Goal: Task Accomplishment & Management: Manage account settings

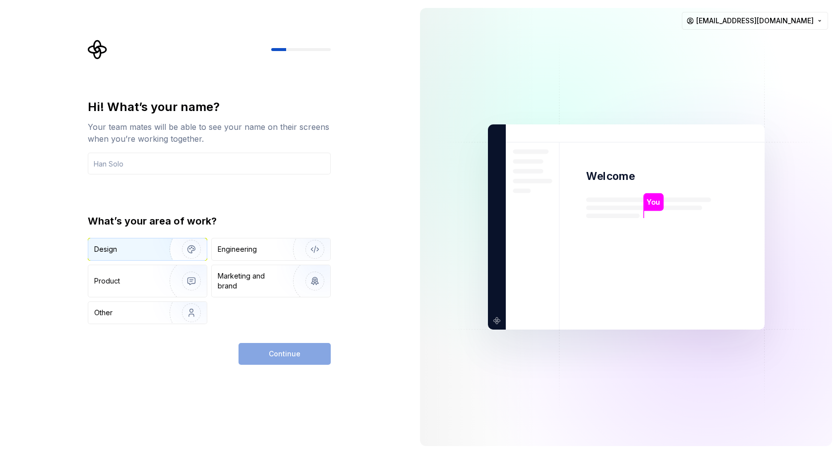
click at [141, 254] on div "Design" at bounding box center [125, 249] width 62 height 10
click at [141, 156] on input "text" at bounding box center [209, 164] width 243 height 22
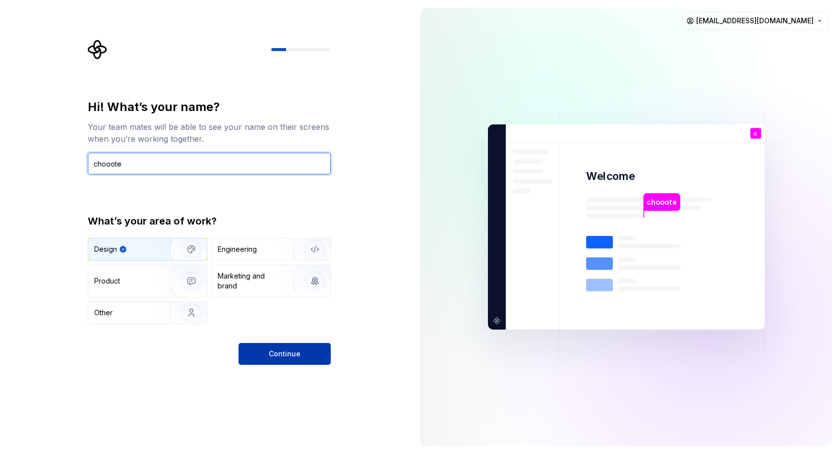
type input "chooote"
click at [265, 347] on button "Continue" at bounding box center [284, 354] width 92 height 22
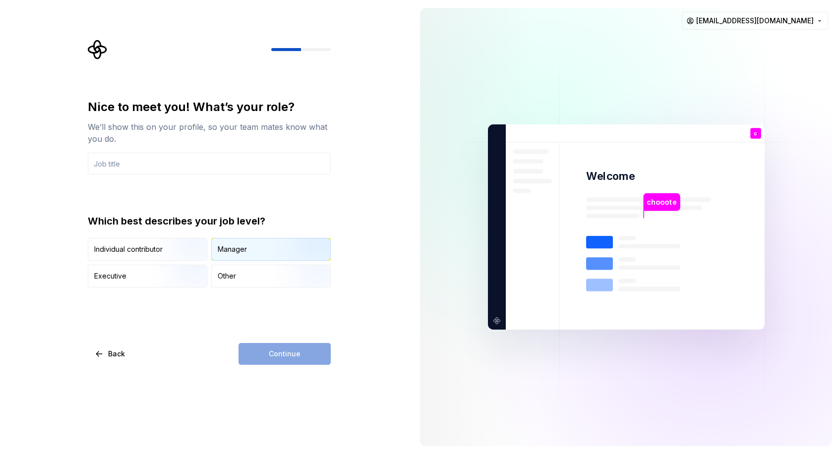
click at [220, 254] on div "Manager" at bounding box center [271, 249] width 118 height 22
click at [181, 166] on input "text" at bounding box center [209, 164] width 243 height 22
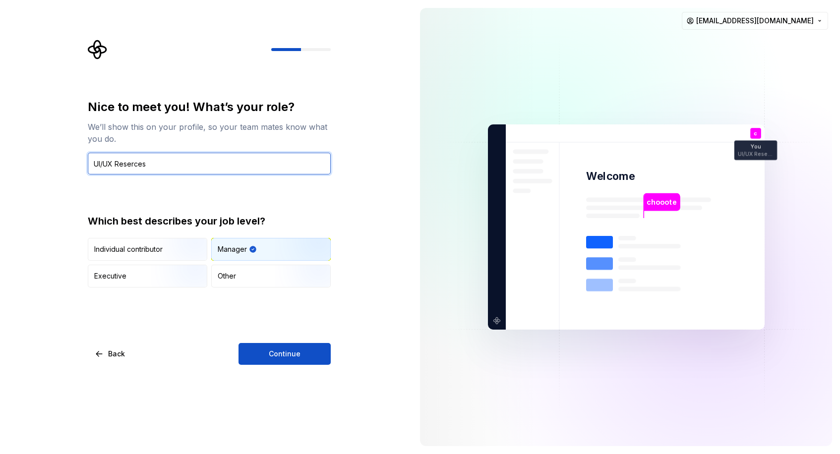
click at [136, 160] on input "UI/UX Reserces" at bounding box center [209, 164] width 243 height 22
paste input "ux researcher"
click at [125, 164] on input "UI/UX ux researcher" at bounding box center [209, 164] width 243 height 22
click at [103, 163] on input "UI/UX Researcher" at bounding box center [209, 164] width 243 height 22
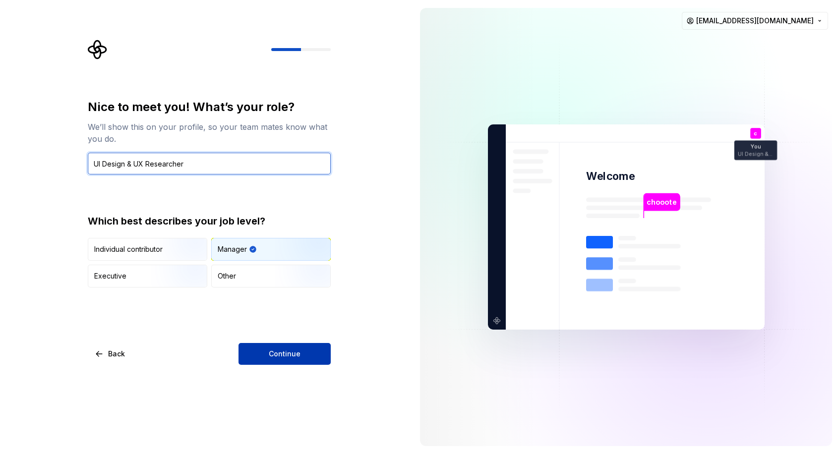
type input "UI Design & UX Researcher"
click at [318, 351] on button "Continue" at bounding box center [284, 354] width 92 height 22
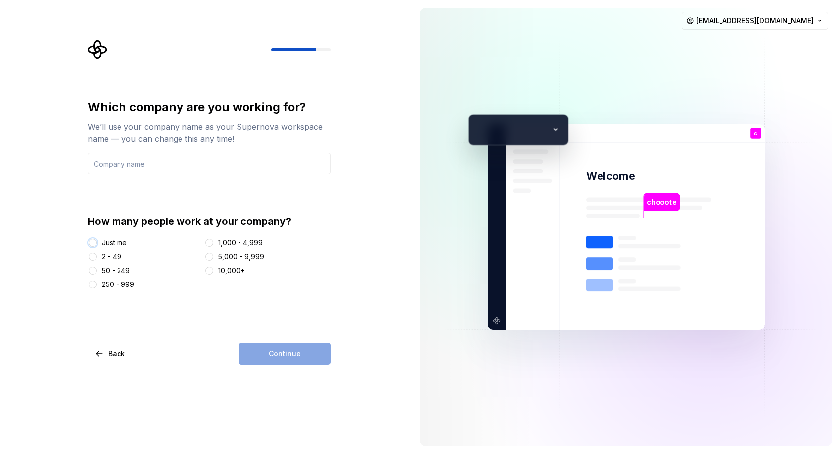
click at [94, 241] on button "Just me" at bounding box center [93, 243] width 8 height 8
click at [150, 161] on input "text" at bounding box center [209, 164] width 243 height 22
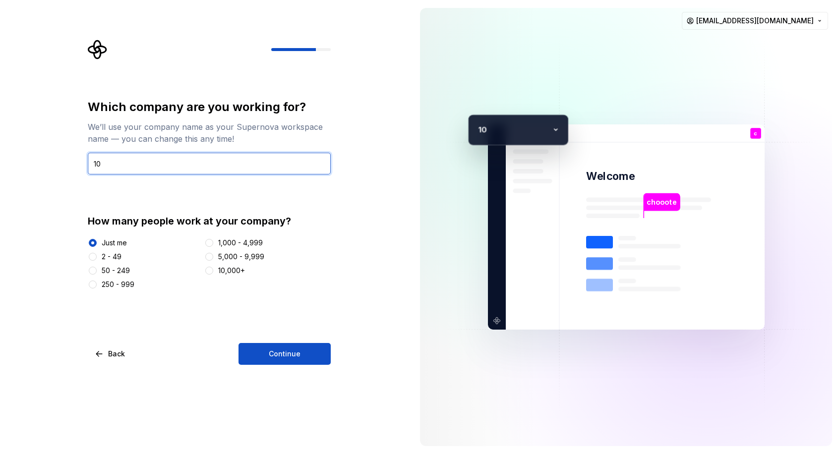
type input "1"
type input "Tenten DI"
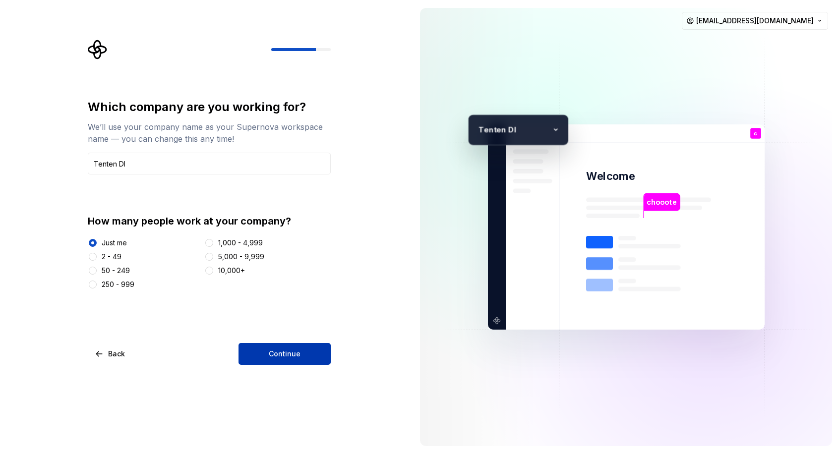
click at [287, 352] on span "Continue" at bounding box center [285, 354] width 32 height 10
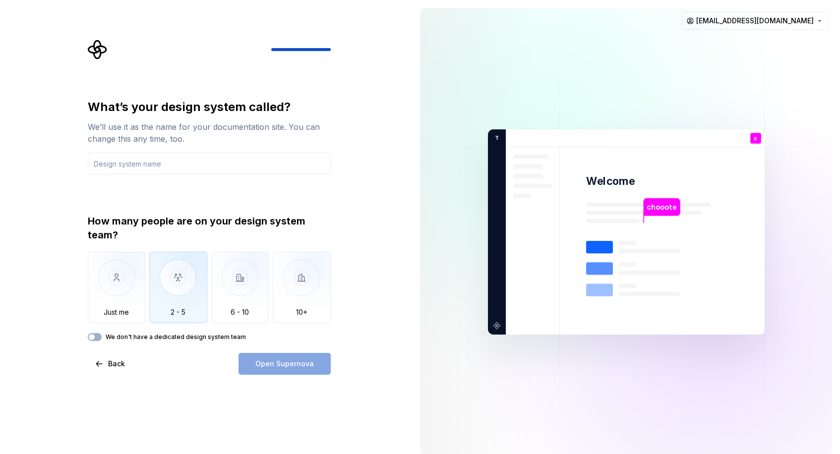
click at [162, 300] on img "button" at bounding box center [178, 285] width 58 height 66
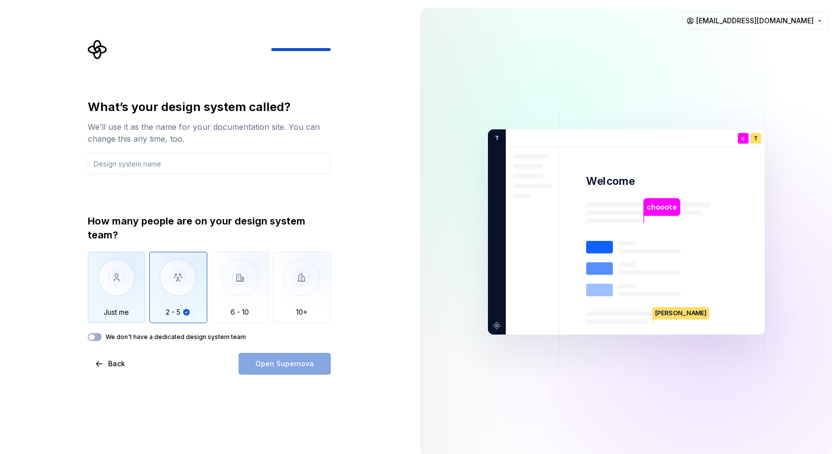
click at [114, 293] on img "button" at bounding box center [117, 285] width 58 height 66
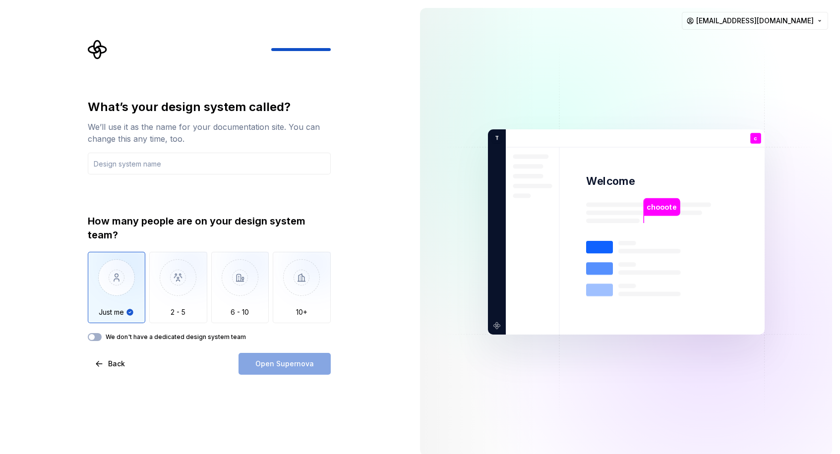
click at [148, 284] on div "Just me 2 - 5 6 - 10 10+" at bounding box center [209, 287] width 243 height 71
click at [153, 284] on img "button" at bounding box center [178, 285] width 58 height 66
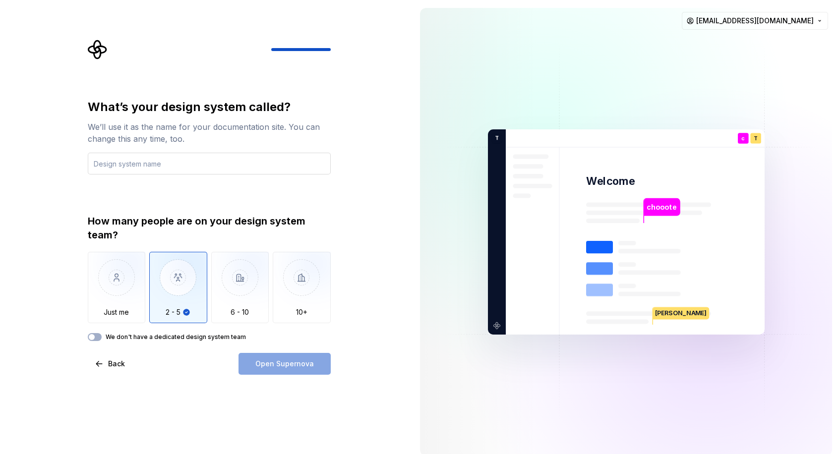
click at [155, 165] on input "text" at bounding box center [209, 164] width 243 height 22
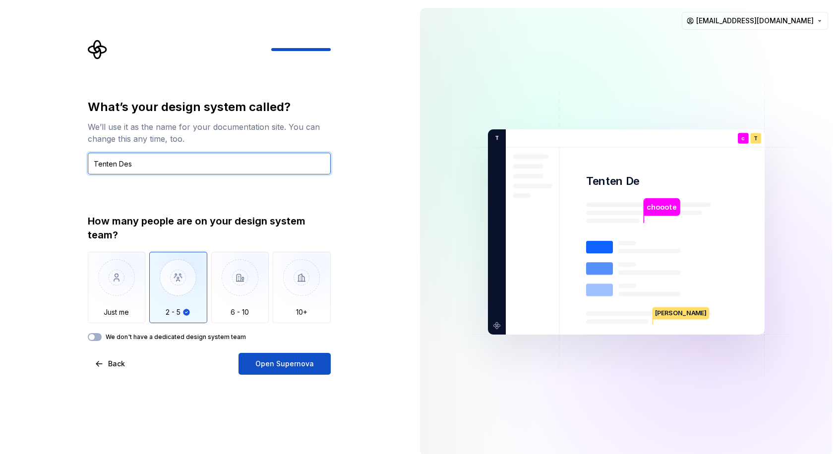
type input "Tenten Desu"
click at [106, 164] on input "Ten Library" at bounding box center [209, 164] width 243 height 22
type input "[GEOGRAPHIC_DATA]"
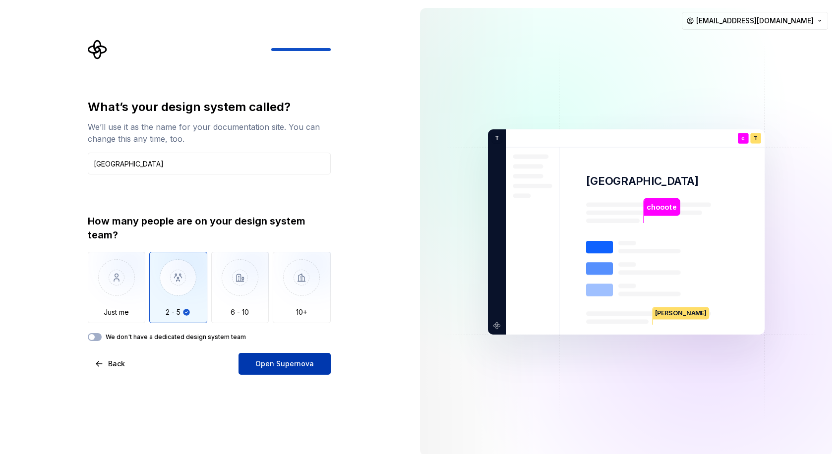
click at [274, 361] on span "Open Supernova" at bounding box center [284, 364] width 58 height 10
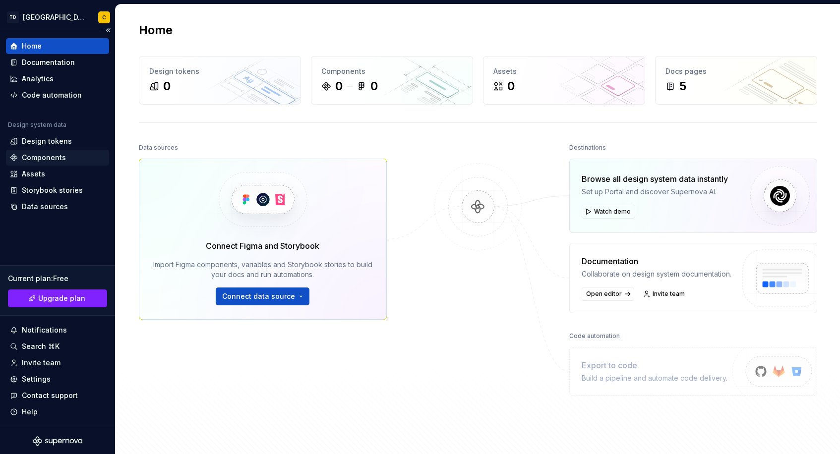
click at [44, 162] on div "Components" at bounding box center [44, 158] width 44 height 10
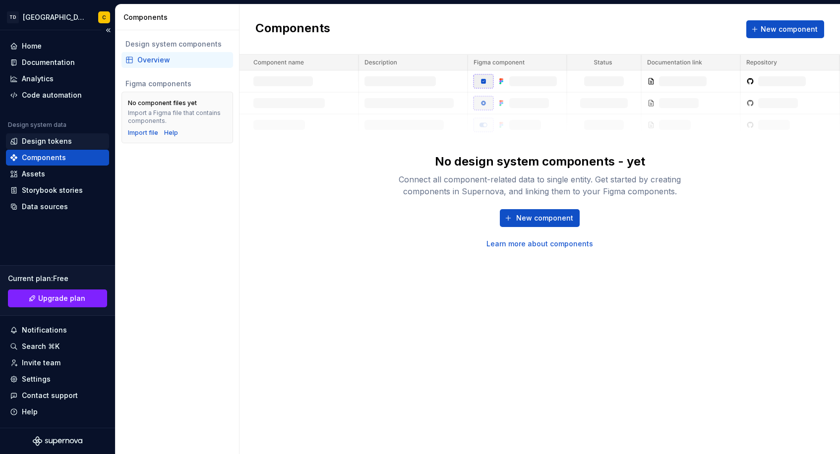
click at [51, 144] on div "Design tokens" at bounding box center [47, 141] width 50 height 10
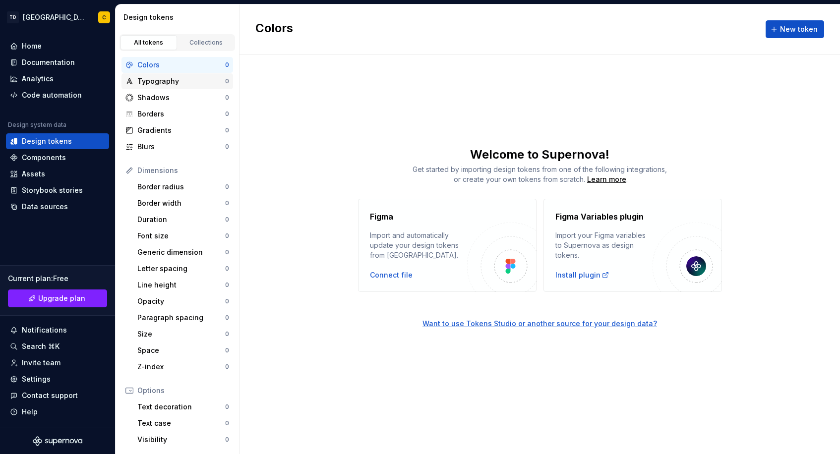
click at [159, 87] on div "Typography 0" at bounding box center [177, 81] width 112 height 16
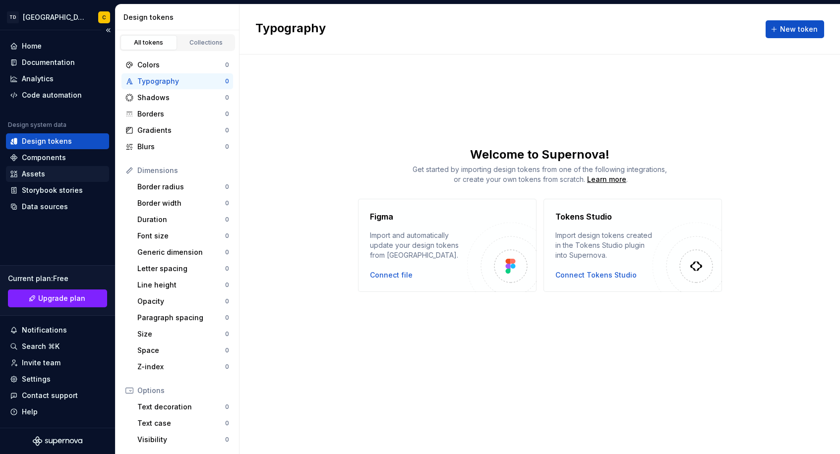
click at [22, 172] on div "Assets" at bounding box center [33, 174] width 23 height 10
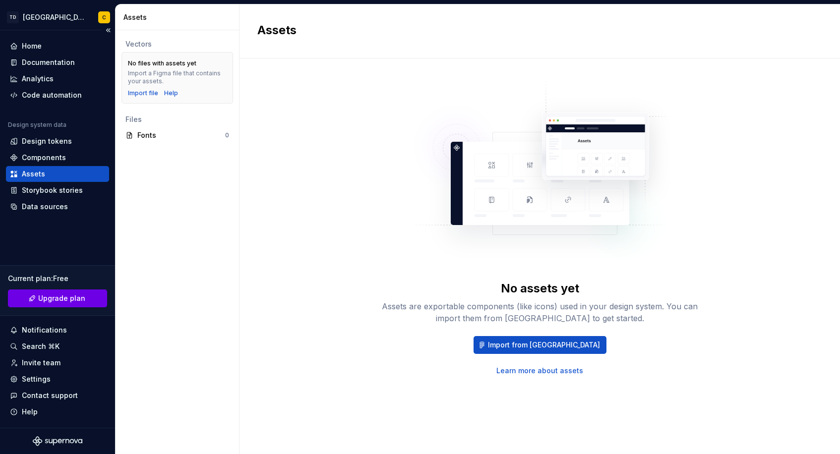
click at [49, 296] on span "Upgrade plan" at bounding box center [61, 298] width 47 height 10
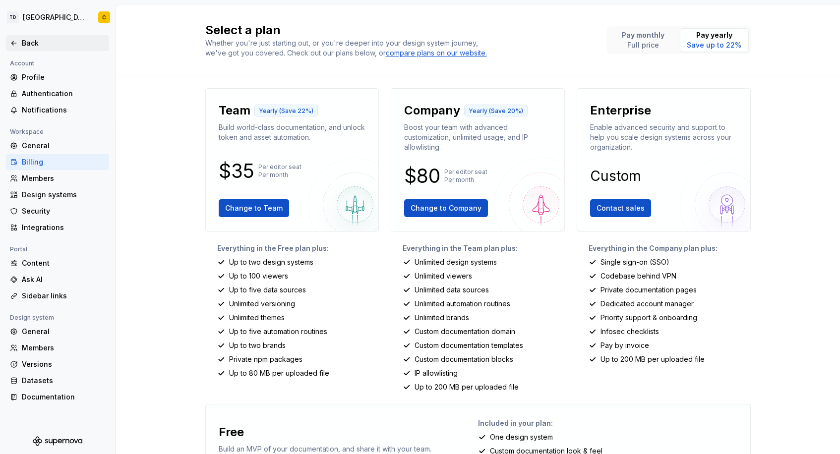
click at [56, 39] on div "Back" at bounding box center [63, 43] width 83 height 10
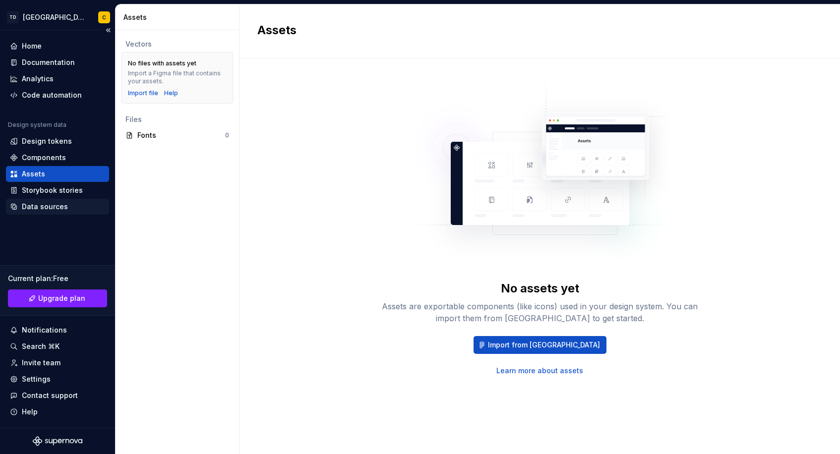
click at [45, 204] on div "Data sources" at bounding box center [45, 207] width 46 height 10
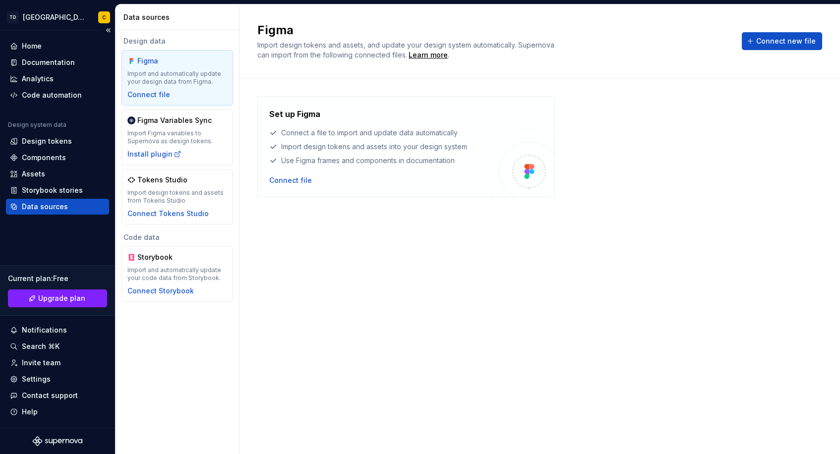
click at [44, 208] on div "Data sources" at bounding box center [45, 207] width 46 height 10
click at [66, 160] on div "Components" at bounding box center [57, 158] width 95 height 10
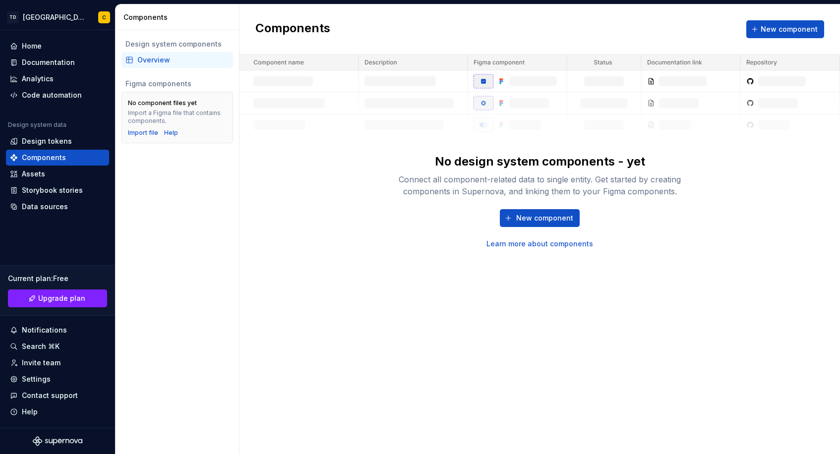
click at [149, 62] on div "Overview" at bounding box center [183, 60] width 92 height 10
click at [172, 135] on div "Help" at bounding box center [171, 133] width 14 height 8
click at [31, 173] on div "Assets" at bounding box center [33, 174] width 23 height 10
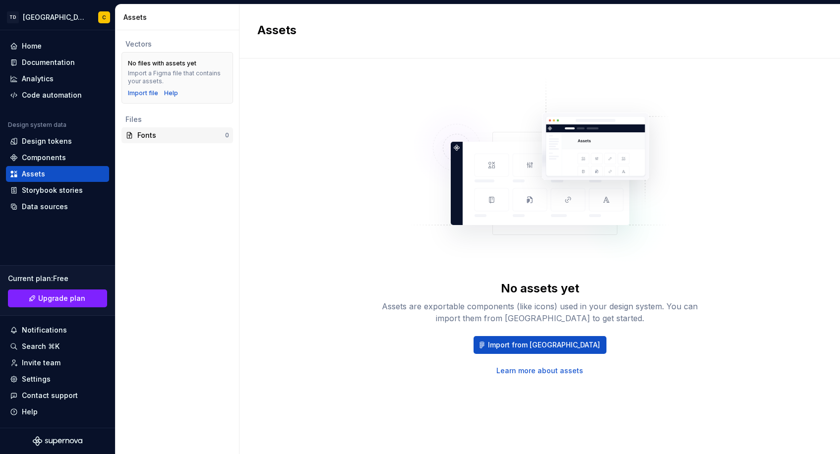
click at [171, 141] on div "Fonts 0" at bounding box center [177, 135] width 112 height 16
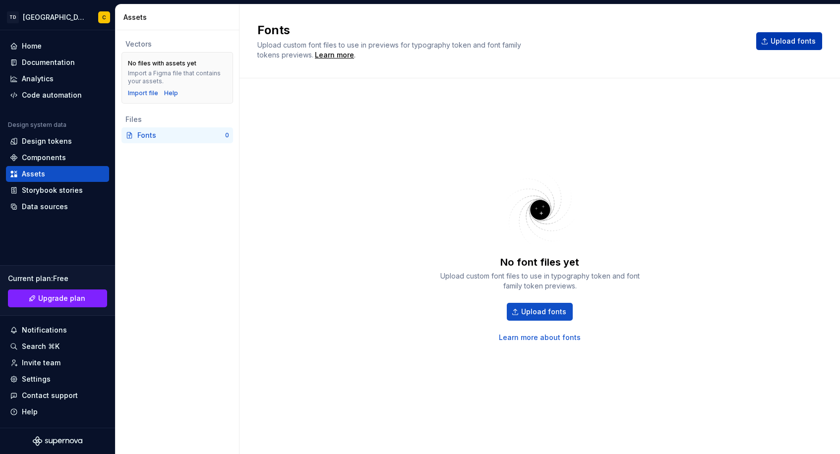
click at [779, 46] on span "Upload fonts" at bounding box center [792, 41] width 45 height 10
click at [477, 406] on div "No font files yet Upload custom font files to use in typography token and font …" at bounding box center [539, 256] width 565 height 320
click at [69, 159] on div "Components" at bounding box center [57, 158] width 95 height 10
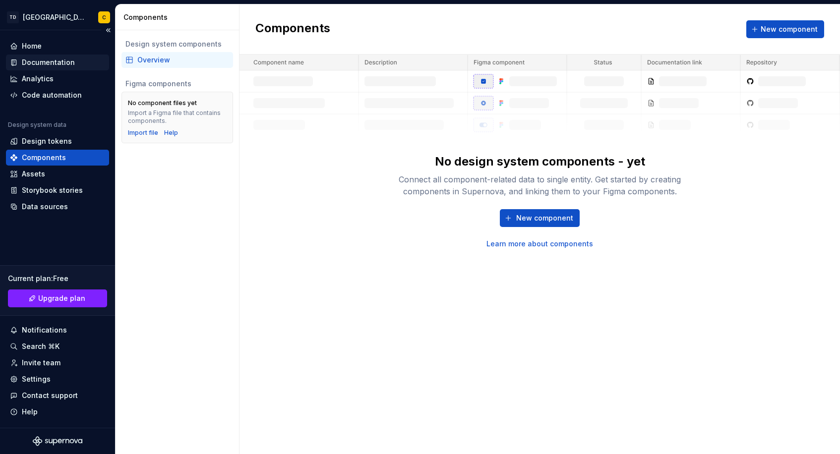
click at [74, 63] on div "Documentation" at bounding box center [57, 62] width 95 height 10
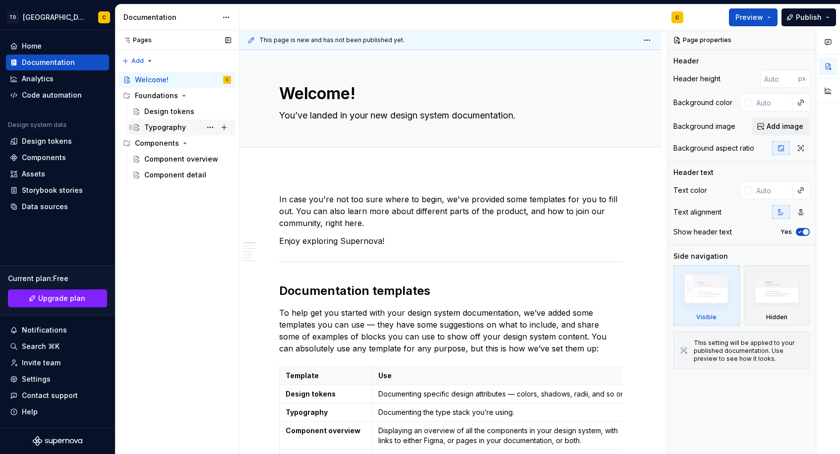
click at [164, 133] on div "Typography" at bounding box center [187, 127] width 87 height 14
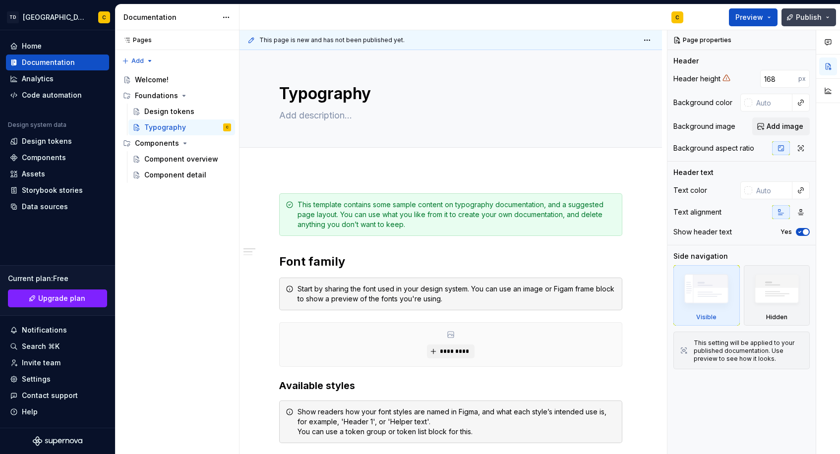
click at [827, 19] on button "Publish" at bounding box center [808, 17] width 55 height 18
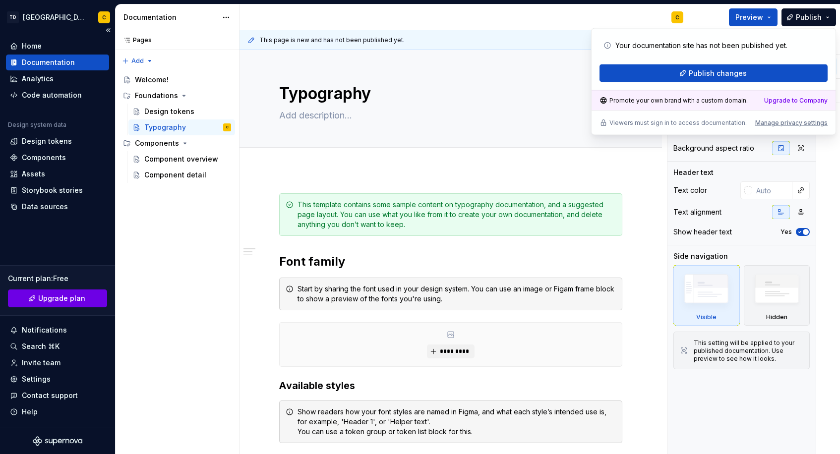
click at [50, 299] on span "Upgrade plan" at bounding box center [61, 298] width 47 height 10
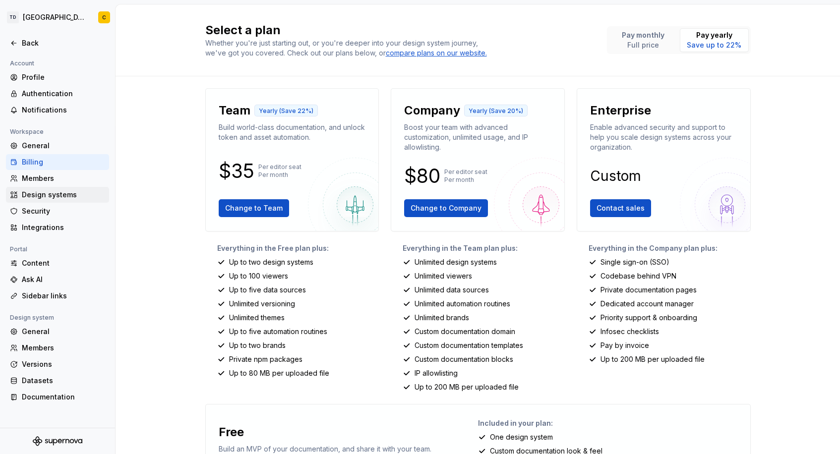
click at [45, 197] on div "Design systems" at bounding box center [63, 195] width 83 height 10
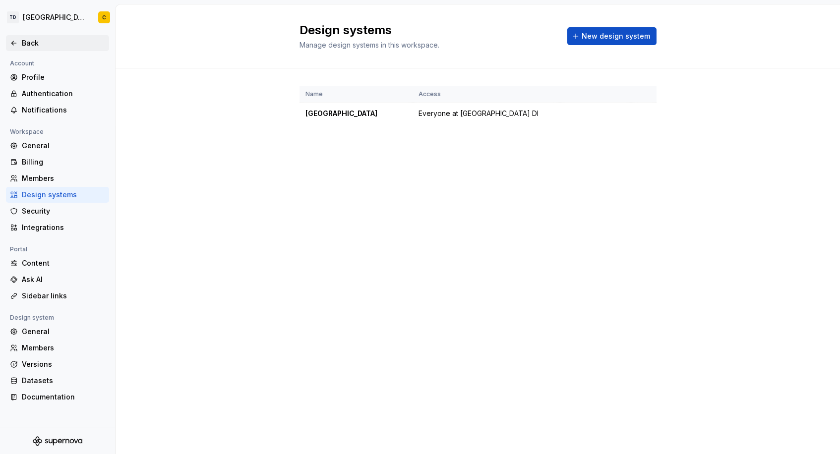
click at [38, 45] on div "Back" at bounding box center [63, 43] width 83 height 10
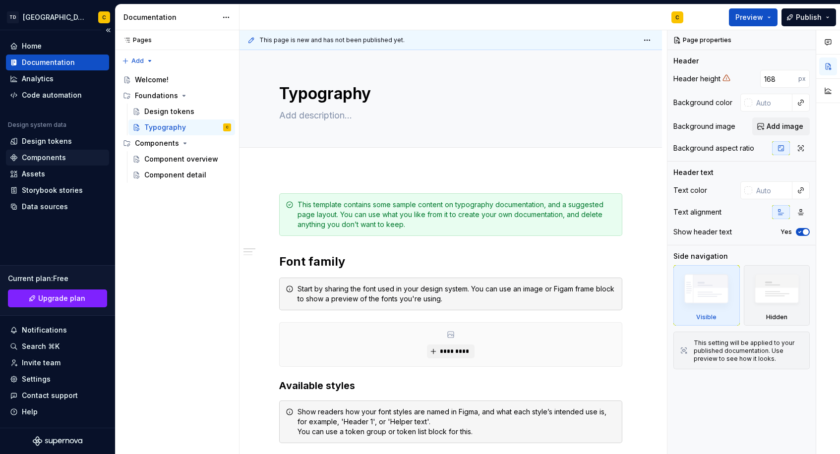
click at [60, 156] on div "Components" at bounding box center [44, 158] width 44 height 10
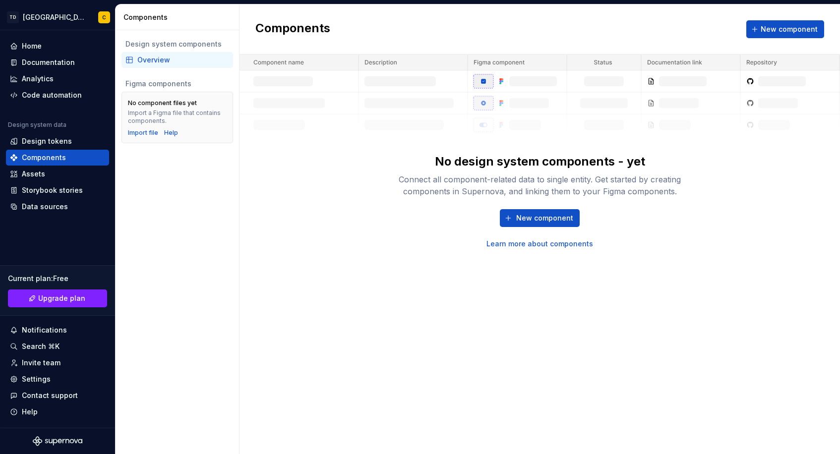
click at [782, 39] on div "Components New component" at bounding box center [539, 29] width 600 height 50
click at [783, 34] on button "New component" at bounding box center [785, 29] width 78 height 18
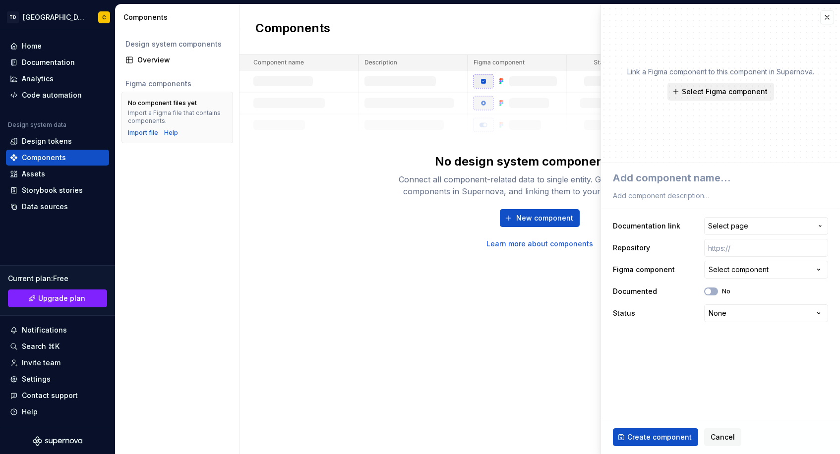
type textarea "*"
click at [731, 233] on button "Select page" at bounding box center [766, 226] width 124 height 18
click at [534, 371] on html "**********" at bounding box center [420, 227] width 840 height 454
click at [733, 269] on div "Select component" at bounding box center [738, 270] width 60 height 10
click at [733, 269] on html "**********" at bounding box center [420, 227] width 840 height 454
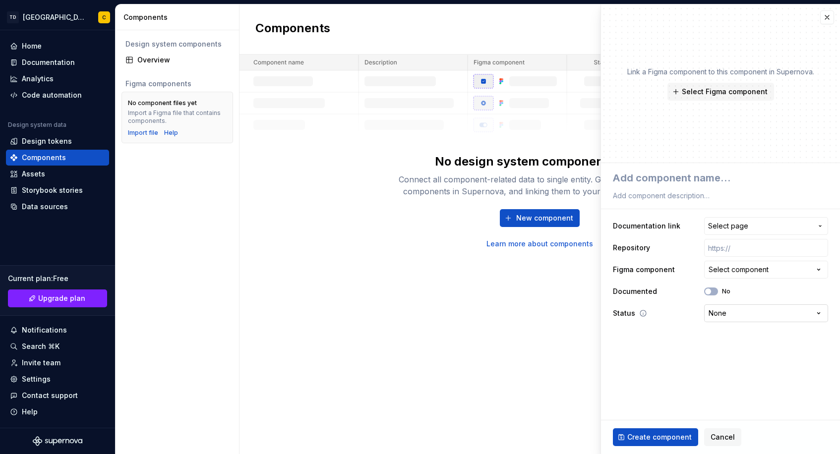
click at [710, 310] on html "**********" at bounding box center [420, 227] width 840 height 454
click at [730, 439] on span "Cancel" at bounding box center [722, 437] width 24 height 10
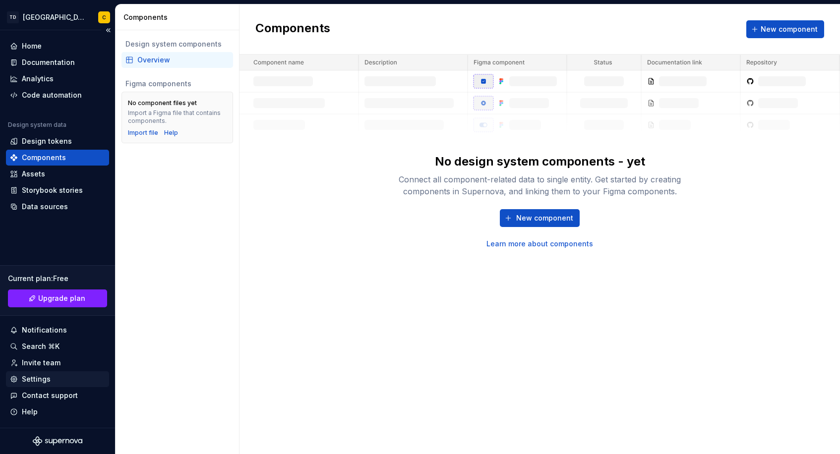
click at [44, 376] on div "Settings" at bounding box center [36, 379] width 29 height 10
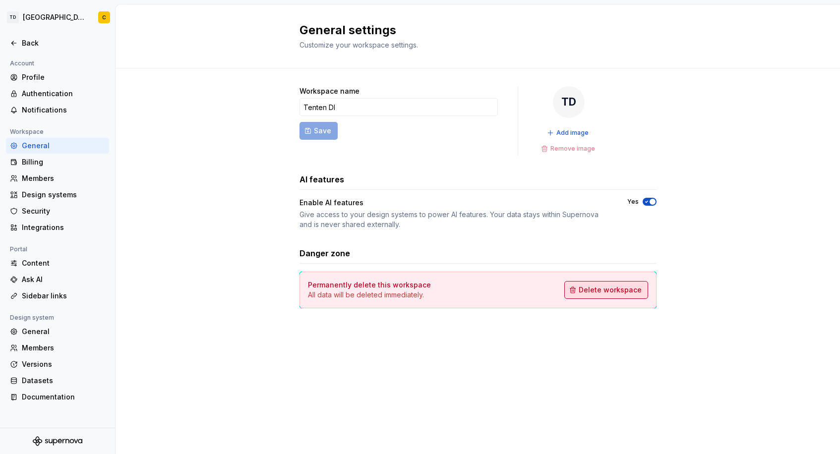
click at [619, 292] on span "Delete workspace" at bounding box center [609, 290] width 63 height 10
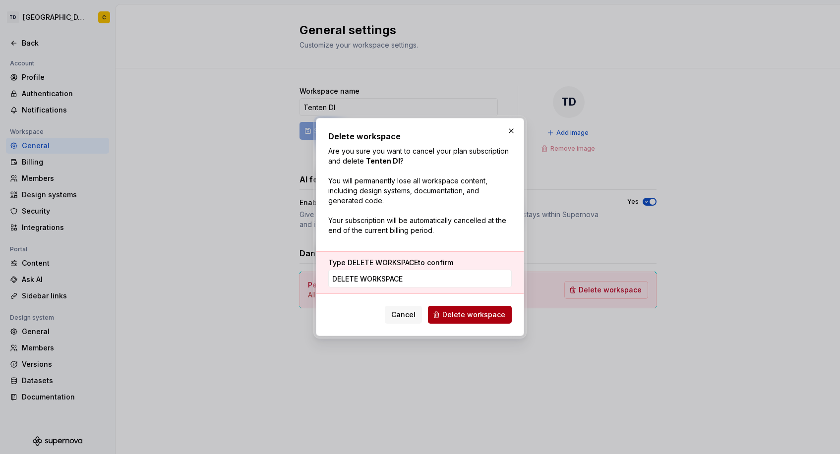
type input "DELETE WORKSPACE"
click at [461, 320] on button "Delete workspace" at bounding box center [470, 315] width 84 height 18
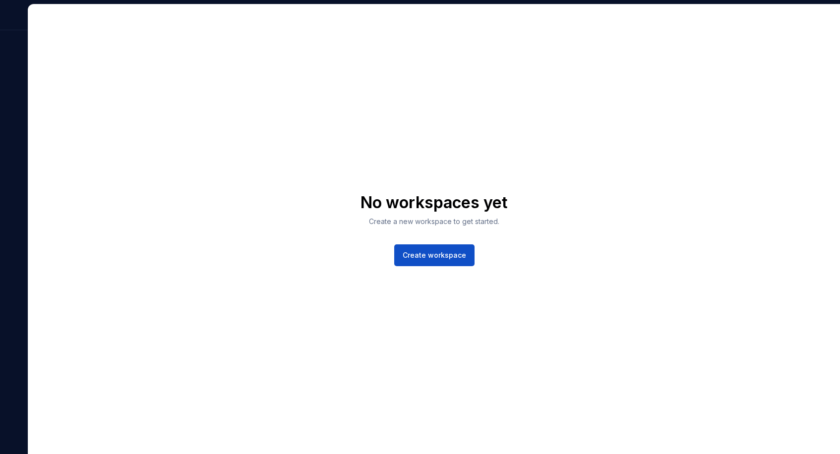
click at [22, 23] on div at bounding box center [14, 17] width 28 height 26
click at [431, 259] on span "Create workspace" at bounding box center [433, 255] width 63 height 10
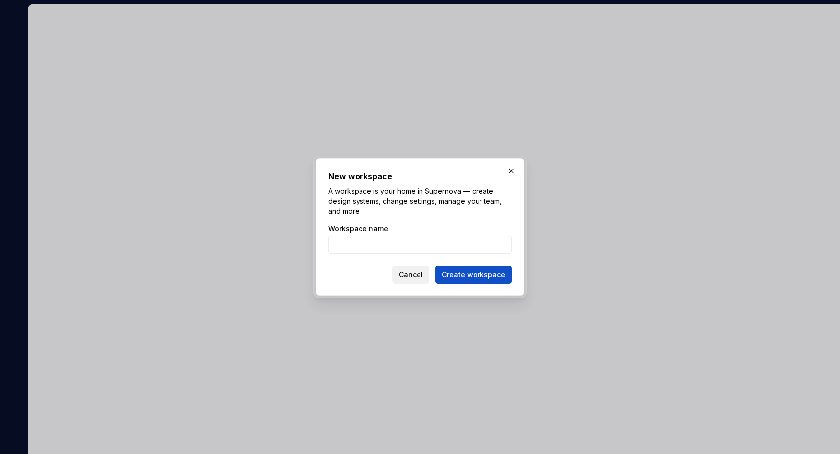
click at [401, 275] on button "Cancel" at bounding box center [410, 275] width 37 height 18
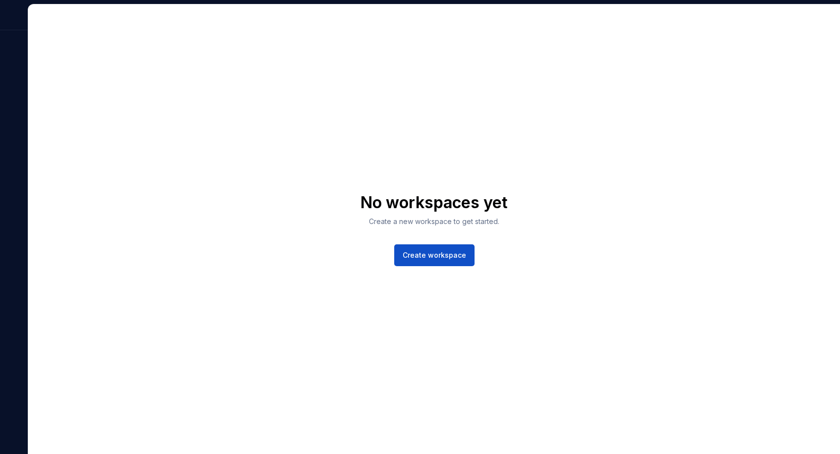
click at [21, 15] on div at bounding box center [14, 17] width 28 height 26
click at [235, 0] on div "No workspaces yet Create a new workspace to get started. Create workspace" at bounding box center [420, 227] width 840 height 454
